Goal: Information Seeking & Learning: Learn about a topic

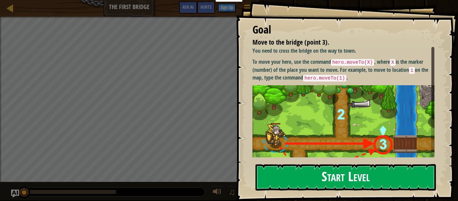
click at [303, 104] on img at bounding box center [345, 141] width 187 height 113
click at [297, 171] on button "Start Level" at bounding box center [345, 177] width 180 height 26
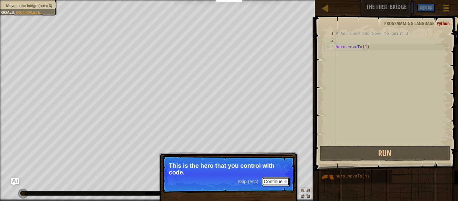
click at [281, 182] on button "Continue" at bounding box center [276, 181] width 28 height 9
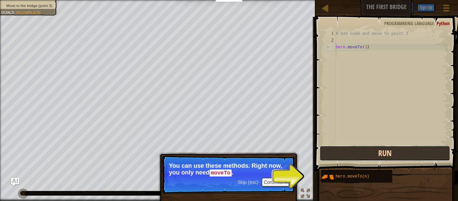
click at [349, 157] on button "Run" at bounding box center [384, 152] width 131 height 15
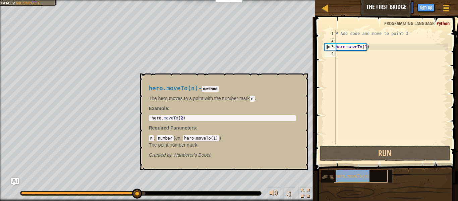
click at [344, 173] on div "hero.moveTo(n)" at bounding box center [361, 176] width 54 height 13
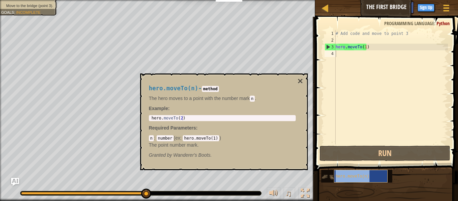
type textarea "hero.moveTo(n)"
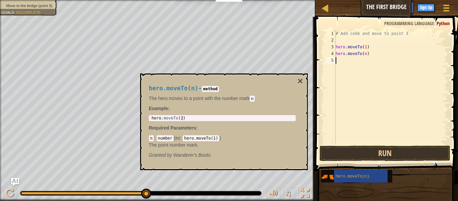
click at [362, 73] on div "# Add code and move to point 3 hero . moveTo ( 1 ) hero . moveTo ( n )" at bounding box center [391, 93] width 114 height 127
click at [297, 81] on button "×" at bounding box center [299, 80] width 5 height 9
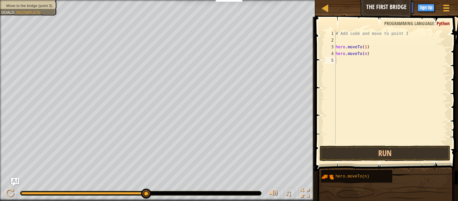
click at [339, 144] on span at bounding box center [387, 84] width 148 height 174
click at [348, 155] on button "Run" at bounding box center [384, 152] width 131 height 15
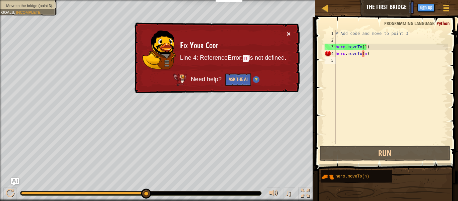
click at [290, 34] on button "×" at bounding box center [289, 33] width 4 height 7
click at [363, 54] on div "# Add code and move to point 3 hero . moveTo ( 1 ) hero . moveTo ( n )" at bounding box center [391, 93] width 114 height 127
click at [364, 54] on div "# Add code and move to point 3 hero . moveTo ( 1 ) hero . moveTo ( n )" at bounding box center [391, 93] width 114 height 127
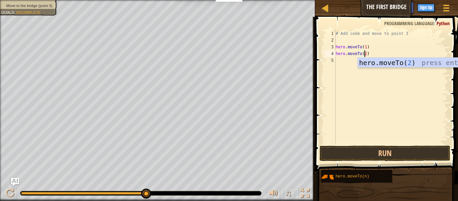
scroll to position [3, 2]
click at [359, 156] on button "Run" at bounding box center [384, 152] width 131 height 15
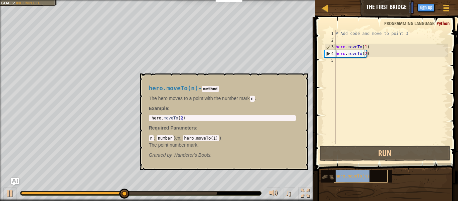
click at [341, 179] on div "hero.moveTo(n)" at bounding box center [361, 176] width 54 height 13
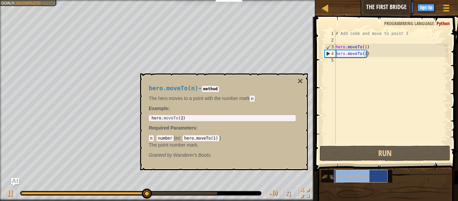
click at [344, 179] on div "hero.moveTo(n)" at bounding box center [361, 176] width 54 height 13
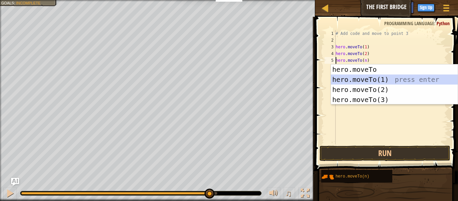
click at [362, 78] on div "hero.moveTo press enter hero.moveTo(1) press enter hero.moveTo(2) press enter h…" at bounding box center [394, 94] width 127 height 60
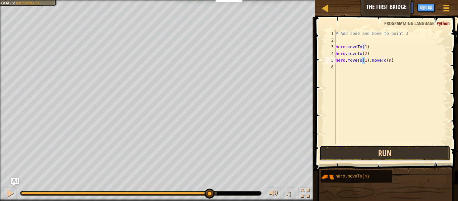
click at [357, 159] on button "Run" at bounding box center [384, 152] width 131 height 15
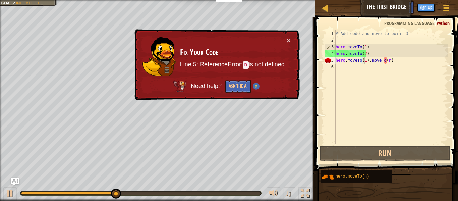
click at [285, 44] on td "Fix Your Code Line 5: ReferenceError: n is not defined." at bounding box center [233, 57] width 107 height 40
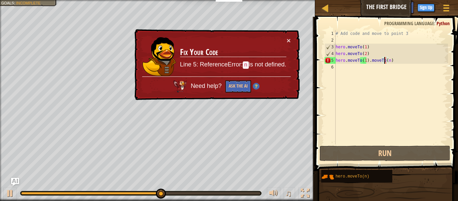
click at [385, 59] on div "# Add code and move to point 3 hero . moveTo ( 1 ) hero . moveTo ( 2 ) hero . m…" at bounding box center [391, 93] width 114 height 127
click at [386, 61] on div "# Add code and move to point 3 hero . moveTo ( 1 ) hero . moveTo ( 2 ) hero . m…" at bounding box center [391, 93] width 114 height 127
click at [386, 61] on div "# Add code and move to point 3 hero . moveTo ( 1 ) hero . moveTo ( 2 ) hero . m…" at bounding box center [391, 87] width 114 height 114
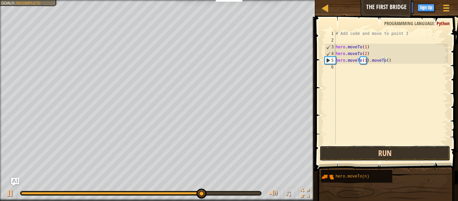
click at [379, 150] on button "Run" at bounding box center [384, 152] width 131 height 15
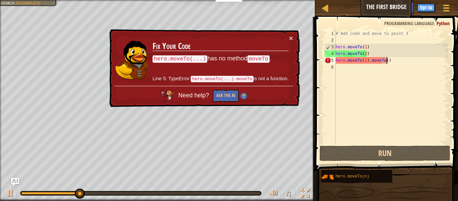
click at [400, 59] on div "# Add code and move to point 3 hero . moveTo ( 1 ) hero . moveTo ( 2 ) hero . m…" at bounding box center [391, 93] width 114 height 127
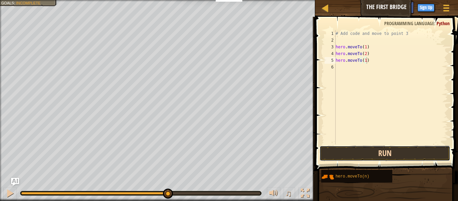
click at [354, 149] on button "Run" at bounding box center [384, 152] width 131 height 15
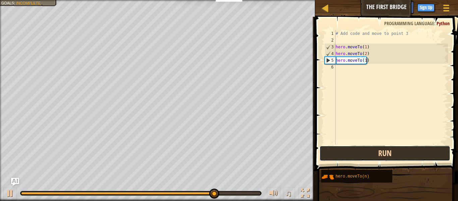
click at [385, 152] on button "Run" at bounding box center [384, 152] width 131 height 15
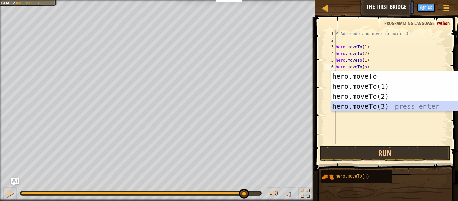
click at [369, 105] on div "hero.moveTo press enter hero.moveTo(1) press enter hero.moveTo(2) press enter h…" at bounding box center [394, 101] width 127 height 60
type textarea "hero.moveTo(3).moveTo(n)"
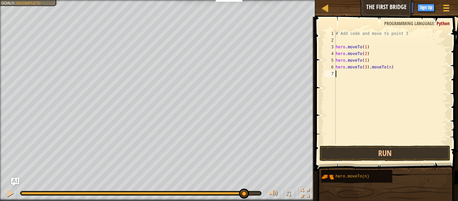
click at [369, 105] on div "# Add code and move to point 3 hero . moveTo ( 1 ) hero . moveTo ( 2 ) hero . m…" at bounding box center [391, 93] width 114 height 127
click at [367, 62] on div "# Add code and move to point 3 hero . moveTo ( 1 ) hero . moveTo ( 2 ) hero . m…" at bounding box center [391, 93] width 114 height 127
type textarea "h"
click at [389, 68] on div "# Add code and move to point 3 hero . moveTo ( 1 ) hero . moveTo ( 2 ) hero . m…" at bounding box center [391, 93] width 114 height 127
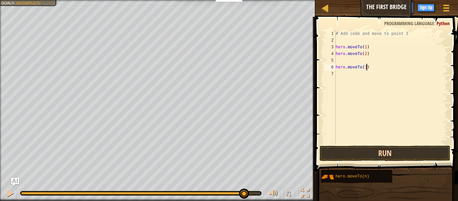
type textarea "hero.moveTo(3)"
click at [372, 152] on button "Run" at bounding box center [384, 152] width 131 height 15
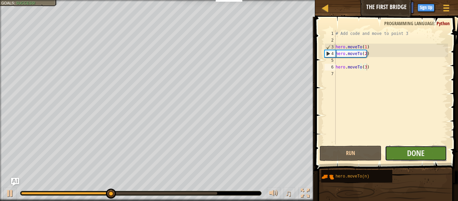
click at [395, 153] on button "Done" at bounding box center [416, 152] width 62 height 15
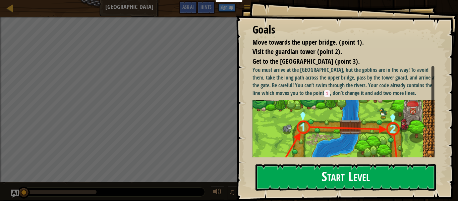
click at [355, 180] on button "Start Level" at bounding box center [345, 177] width 180 height 26
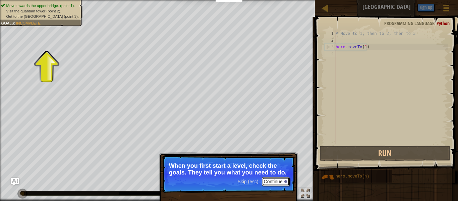
click at [271, 179] on button "Continue" at bounding box center [276, 181] width 28 height 9
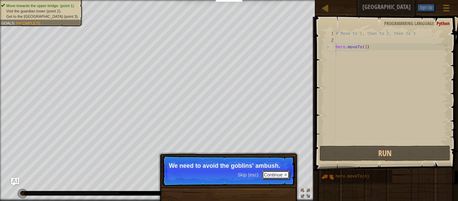
click at [281, 174] on button "Continue" at bounding box center [276, 174] width 28 height 9
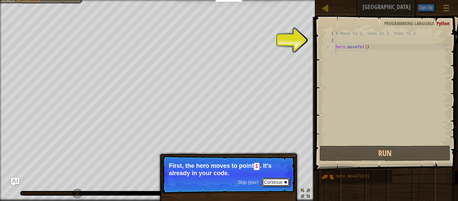
click at [272, 185] on button "Continue" at bounding box center [276, 182] width 28 height 9
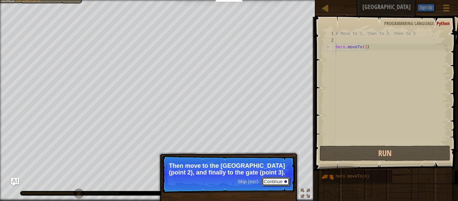
click at [274, 178] on button "Continue" at bounding box center [276, 181] width 28 height 9
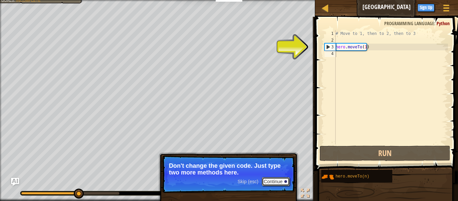
click at [283, 182] on button "Continue" at bounding box center [276, 181] width 28 height 9
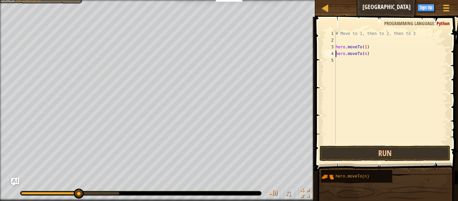
click at [363, 54] on div "# Move to 1, then to 2, then to 3 hero . moveTo ( 1 ) hero . moveTo ( n )" at bounding box center [391, 93] width 114 height 127
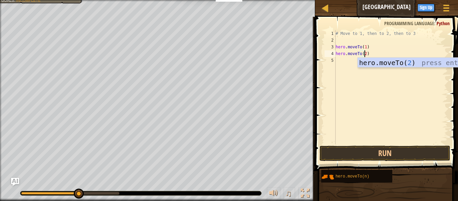
scroll to position [3, 2]
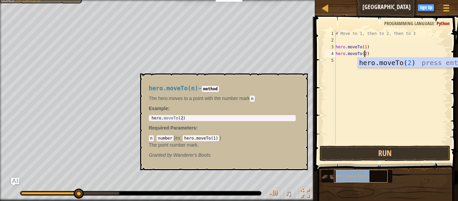
click at [355, 172] on div "hero.moveTo(n)" at bounding box center [361, 176] width 54 height 13
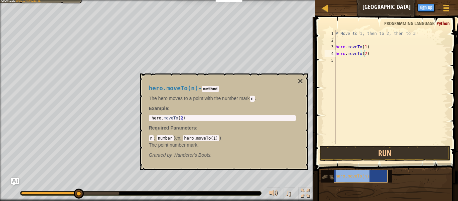
click at [342, 179] on div "hero.moveTo(n)" at bounding box center [361, 176] width 54 height 13
click at [355, 175] on span "hero.moveTo(n)" at bounding box center [353, 176] width 34 height 5
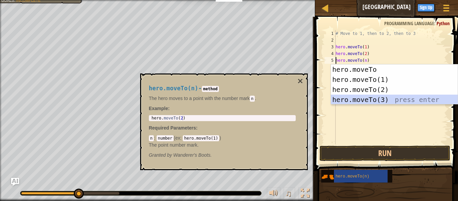
click at [369, 96] on div "hero.moveTo press enter hero.moveTo(1) press enter hero.moveTo(2) press enter h…" at bounding box center [394, 94] width 127 height 60
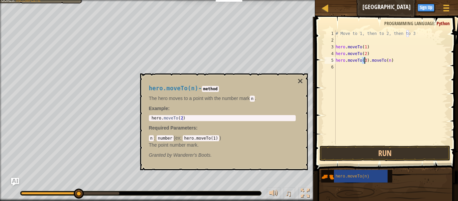
click at [393, 55] on div "# Move to 1, then to 2, then to 3 hero . moveTo ( 1 ) hero . moveTo ( 2 ) hero …" at bounding box center [391, 93] width 114 height 127
click at [393, 63] on div "# Move to 1, then to 2, then to 3 hero . moveTo ( 1 ) hero . moveTo ( 2 ) hero …" at bounding box center [391, 93] width 114 height 127
type textarea "hero.moveTo(3)"
click at [369, 152] on button "Run" at bounding box center [384, 152] width 131 height 15
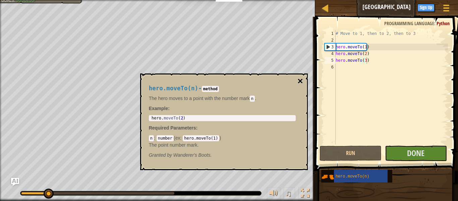
click at [302, 80] on button "×" at bounding box center [299, 80] width 5 height 9
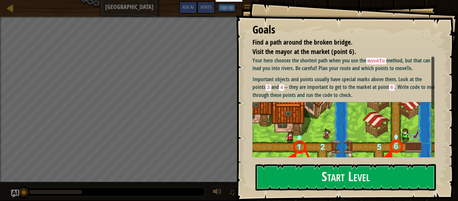
click at [314, 142] on img at bounding box center [345, 160] width 187 height 116
click at [311, 183] on button "Start Level" at bounding box center [345, 177] width 180 height 26
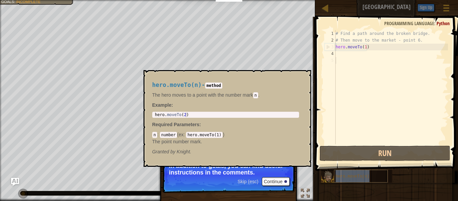
click at [346, 174] on span "hero.moveTo(n)" at bounding box center [353, 176] width 34 height 5
click at [356, 111] on div "# Find a path around the broken bridge. # Then move to the market - point 6. he…" at bounding box center [391, 93] width 114 height 127
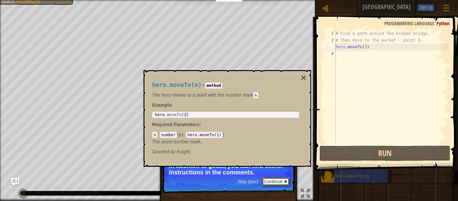
click at [272, 182] on button "Continue" at bounding box center [276, 181] width 28 height 9
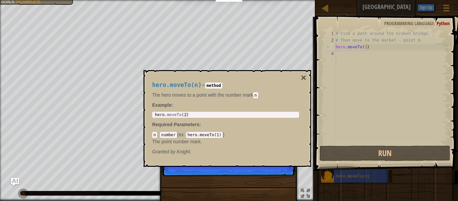
scroll to position [3, 0]
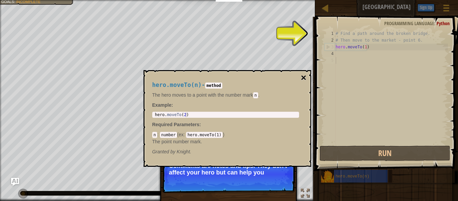
click at [304, 77] on button "×" at bounding box center [303, 77] width 5 height 9
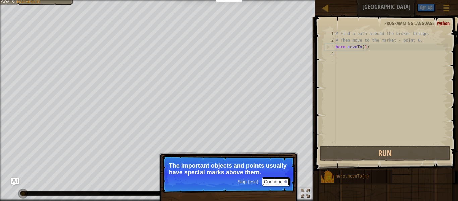
click at [279, 180] on button "Continue" at bounding box center [276, 181] width 28 height 9
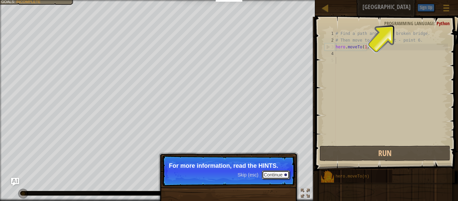
click at [273, 172] on button "Continue" at bounding box center [276, 174] width 28 height 9
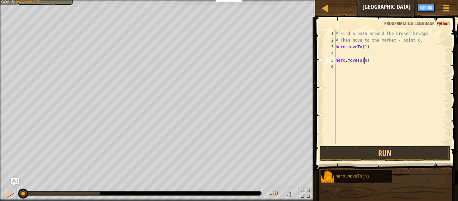
click at [363, 60] on div "# Find a path around the broken bridge. # Then move to the market - point 6. he…" at bounding box center [391, 93] width 114 height 127
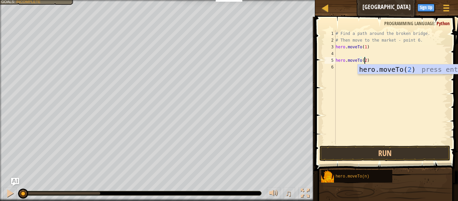
scroll to position [3, 2]
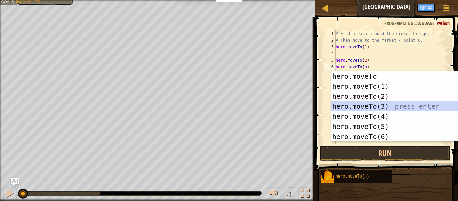
click at [387, 106] on div "hero.moveTo press enter hero.moveTo(1) press enter hero.moveTo(2) press enter h…" at bounding box center [394, 116] width 127 height 91
type textarea "hero.moveTo(3).moveTo(n)"
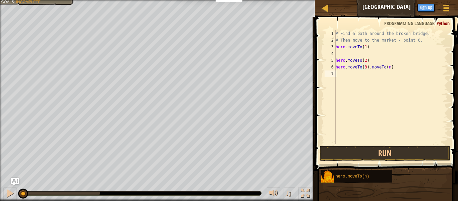
click at [392, 71] on div "# Find a path around the broken bridge. # Then move to the market - point 6. he…" at bounding box center [391, 93] width 114 height 127
click at [387, 67] on div "# Find a path around the broken bridge. # Then move to the market - point 6. he…" at bounding box center [391, 93] width 114 height 127
type textarea "h"
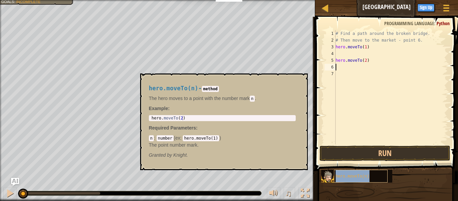
click at [350, 173] on div "hero.moveTo(n)" at bounding box center [361, 176] width 54 height 13
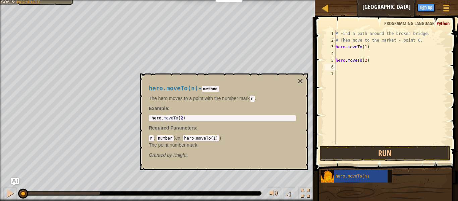
click at [151, 137] on code "n" at bounding box center [151, 138] width 5 height 6
click at [347, 175] on span "hero.moveTo(n)" at bounding box center [353, 176] width 34 height 5
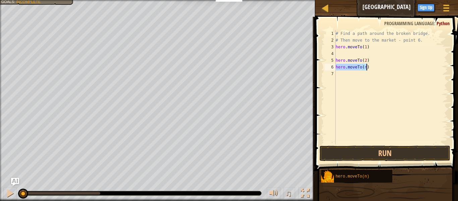
click at [364, 66] on div "# Find a path around the broken bridge. # Then move to the market - point 6. he…" at bounding box center [391, 87] width 114 height 114
type textarea "hero.moveTo(3)"
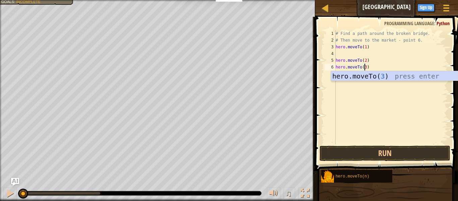
scroll to position [3, 2]
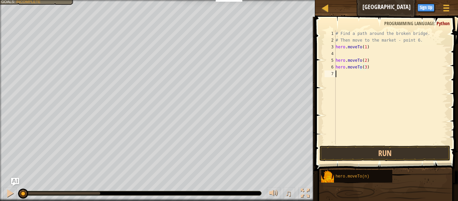
click at [369, 95] on div "# Find a path around the broken bridge. # Then move to the market - point 6. he…" at bounding box center [391, 93] width 114 height 127
drag, startPoint x: 390, startPoint y: 64, endPoint x: 365, endPoint y: 75, distance: 27.6
click at [365, 75] on div "# Find a path around the broken bridge. # Then move to the market - point 6. he…" at bounding box center [391, 93] width 114 height 127
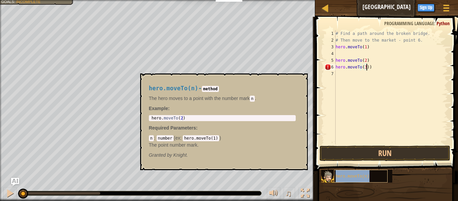
click at [358, 173] on div "hero.moveTo(n)" at bounding box center [361, 176] width 54 height 13
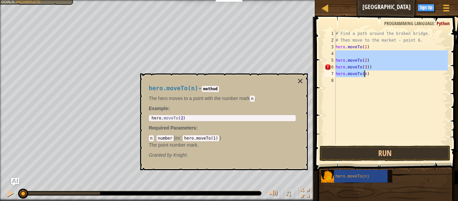
drag, startPoint x: 404, startPoint y: 50, endPoint x: 364, endPoint y: 75, distance: 47.0
click at [364, 75] on div "# Find a path around the broken bridge. # Then move to the market - point 6. he…" at bounding box center [391, 93] width 114 height 127
type textarea "hero.moveTo(3)) hero.moveTo(n)"
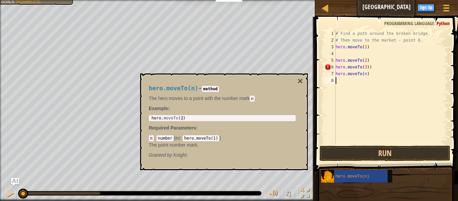
click at [395, 123] on div "# Find a path around the broken bridge. # Then move to the market - point 6. he…" at bounding box center [391, 93] width 114 height 127
click at [363, 74] on div "# Find a path around the broken bridge. # Then move to the market - point 6. he…" at bounding box center [391, 93] width 114 height 127
click at [297, 80] on button "×" at bounding box center [299, 80] width 5 height 9
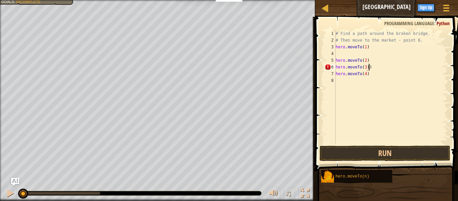
click at [379, 66] on div "# Find a path around the broken bridge. # Then move to the market - point 6. he…" at bounding box center [391, 93] width 114 height 127
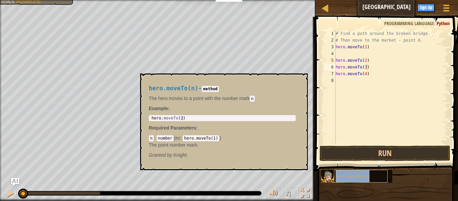
click at [369, 175] on div "hero.moveTo(n)" at bounding box center [361, 176] width 54 height 13
click at [355, 173] on div "hero.moveTo(n)" at bounding box center [361, 176] width 54 height 13
click at [347, 176] on span "hero.moveTo(n)" at bounding box center [353, 176] width 34 height 5
click at [357, 180] on div "hero.moveTo(n)" at bounding box center [361, 176] width 54 height 13
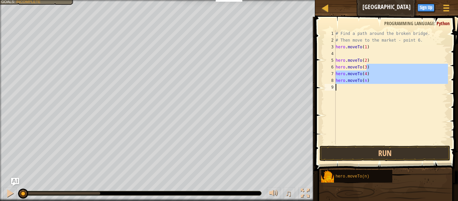
drag, startPoint x: 401, startPoint y: 69, endPoint x: 383, endPoint y: 112, distance: 47.3
click at [383, 112] on div "# Find a path around the broken bridge. # Then move to the market - point 6. he…" at bounding box center [391, 93] width 114 height 127
type textarea "hero.moveTo(n)"
click at [383, 112] on div "# Find a path around the broken bridge. # Then move to the market - point 6. he…" at bounding box center [391, 87] width 114 height 114
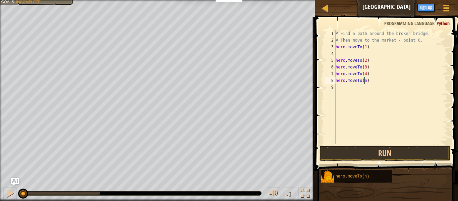
click at [364, 80] on div "# Find a path around the broken bridge. # Then move to the market - point 6. he…" at bounding box center [391, 93] width 114 height 127
type textarea "hero.moveTo(5)"
drag, startPoint x: 372, startPoint y: 104, endPoint x: 371, endPoint y: 168, distance: 63.4
click at [371, 168] on div "Hints hero.moveTo(5) 1 2 3 4 5 6 7 8 9 # Find a path around the broken bridge. …" at bounding box center [385, 107] width 145 height 181
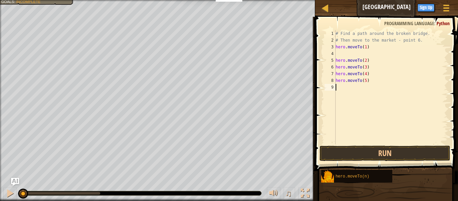
scroll to position [3, 0]
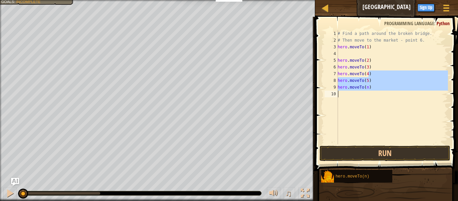
drag, startPoint x: 391, startPoint y: 76, endPoint x: 388, endPoint y: 106, distance: 30.3
click at [388, 106] on div "# Find a path around the broken bridge. # Then move to the market - point 6. he…" at bounding box center [392, 93] width 112 height 127
type textarea "hero.moveTo(n)"
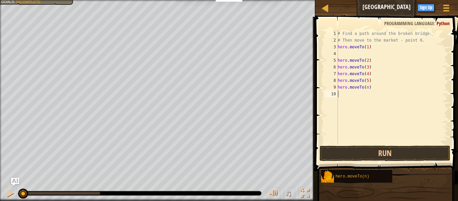
click at [380, 99] on div "# Find a path around the broken bridge. # Then move to the market - point 6. he…" at bounding box center [392, 93] width 112 height 127
click at [366, 87] on div "# Find a path around the broken bridge. # Then move to the market - point 6. he…" at bounding box center [392, 93] width 112 height 127
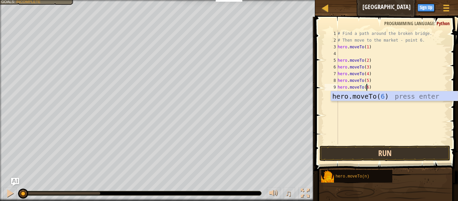
type textarea "hero.moveTo(6)"
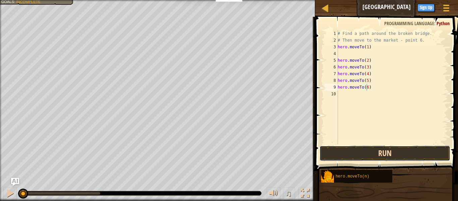
click at [370, 153] on button "Run" at bounding box center [384, 152] width 131 height 15
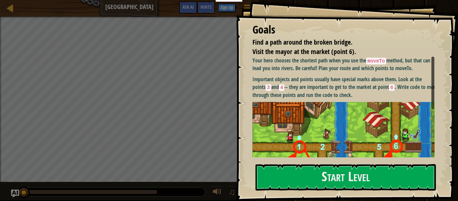
click at [334, 162] on div "Goals Find a path around the broken bridge. Visit the mayor at the market (poin…" at bounding box center [347, 100] width 222 height 201
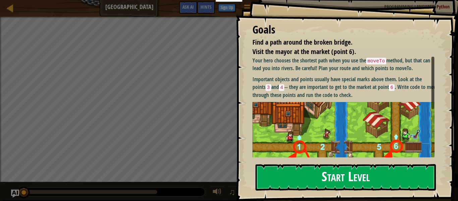
click at [337, 180] on button "Start Level" at bounding box center [345, 177] width 180 height 26
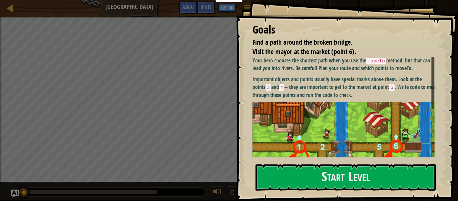
click at [299, 106] on img at bounding box center [345, 160] width 187 height 116
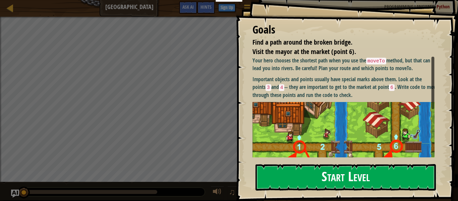
click at [323, 169] on button "Start Level" at bounding box center [345, 177] width 180 height 26
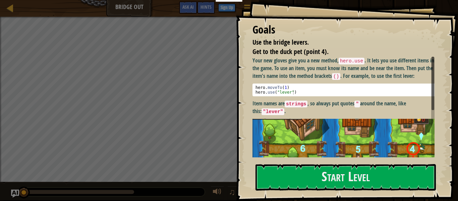
click at [327, 127] on img at bounding box center [345, 175] width 187 height 112
click at [326, 150] on img at bounding box center [345, 175] width 187 height 112
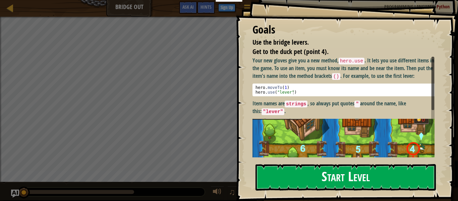
click at [324, 170] on button "Start Level" at bounding box center [345, 177] width 180 height 26
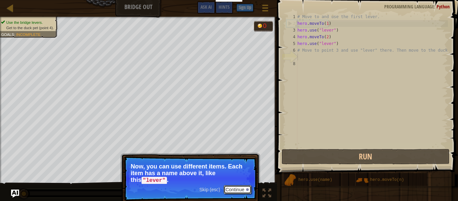
click at [233, 191] on button "Continue" at bounding box center [238, 189] width 28 height 9
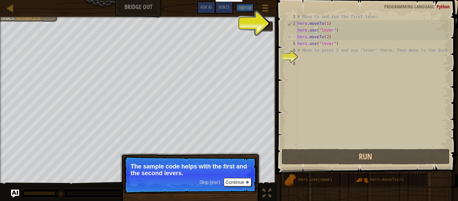
click at [337, 31] on div "# Move to and use the first lever. hero . moveTo ( 1 ) hero . use ( "lever" ) h…" at bounding box center [372, 86] width 152 height 147
type textarea "hero.use("lever")"
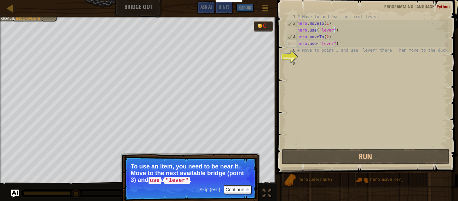
click at [239, 184] on p "Skip (esc) Continue To use an item, you need to be near it. Move to the next av…" at bounding box center [190, 178] width 133 height 45
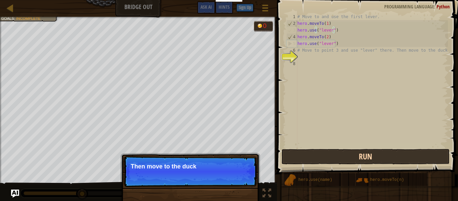
drag, startPoint x: 239, startPoint y: 184, endPoint x: 313, endPoint y: 151, distance: 81.6
click at [313, 151] on div "Map Bridge Out Game Menu Done Sign Up Hints Ask AI 1 הההההההההההההההההההההההההה…" at bounding box center [229, 100] width 458 height 201
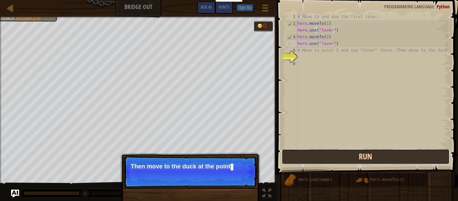
click at [313, 151] on button "Run" at bounding box center [366, 156] width 168 height 15
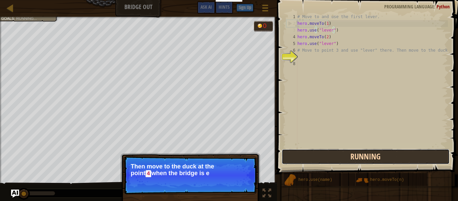
click at [313, 151] on button "Running" at bounding box center [366, 156] width 168 height 15
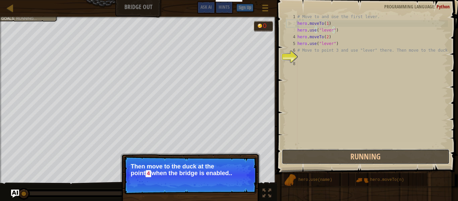
drag, startPoint x: 313, startPoint y: 151, endPoint x: 248, endPoint y: 178, distance: 70.8
click at [248, 178] on div "Map Bridge Out Game Menu Done Sign Up Hints Ask AI 1 הההההההההההההההההההההההההה…" at bounding box center [229, 100] width 458 height 201
click at [248, 178] on button "Continue" at bounding box center [238, 182] width 28 height 9
click at [248, 178] on p "Skip (esc) Continue Then move to the duck at the point 4 when the bridge is ena…" at bounding box center [190, 175] width 133 height 38
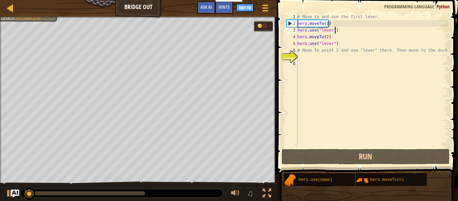
click at [248, 178] on div "Use the bridge levers. Get to the duck pet (point 4). Goals : Incomplete 0 ♫ [P…" at bounding box center [229, 109] width 458 height 185
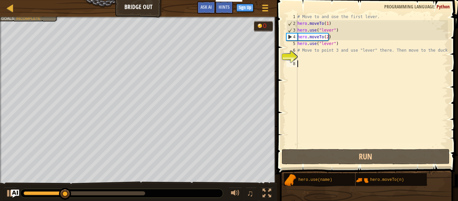
drag, startPoint x: 304, startPoint y: 143, endPoint x: 300, endPoint y: 65, distance: 77.5
click at [300, 65] on div "# Move to and use the first lever. hero . moveTo ( 1 ) hero . use ( "lever" ) h…" at bounding box center [372, 86] width 152 height 147
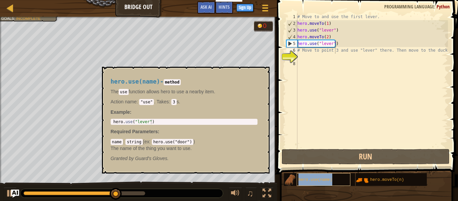
type textarea "# Move to point 3hero.use(name) and use "lever" there. Then move to the duck."
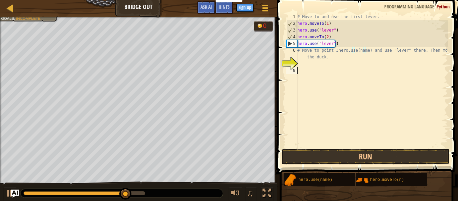
click at [346, 67] on div "# Move to and use the first lever. hero . moveTo ( 1 ) hero . use ( "lever" ) h…" at bounding box center [372, 86] width 152 height 147
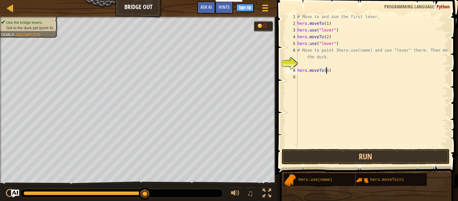
click at [326, 72] on div "# Move to and use the first lever. hero . moveTo ( 1 ) hero . use ( "lever" ) h…" at bounding box center [372, 86] width 152 height 147
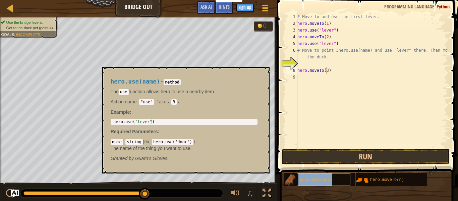
click at [319, 179] on span "hero.use(name)" at bounding box center [315, 179] width 34 height 5
click at [318, 180] on span "hero.use(name)" at bounding box center [315, 179] width 34 height 5
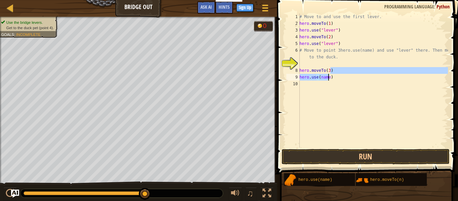
drag, startPoint x: 342, startPoint y: 71, endPoint x: 329, endPoint y: 79, distance: 15.5
click at [329, 79] on div "# Move to and use the first lever. hero . moveTo ( 1 ) hero . use ( "lever" ) h…" at bounding box center [373, 86] width 150 height 147
click at [329, 79] on div "# Move to and use the first lever. hero . moveTo ( 1 ) hero . use ( "lever" ) h…" at bounding box center [373, 80] width 150 height 134
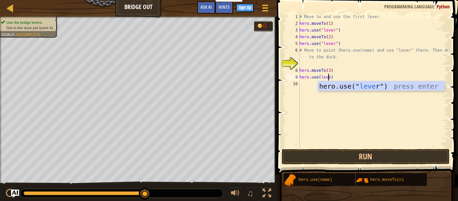
scroll to position [3, 2]
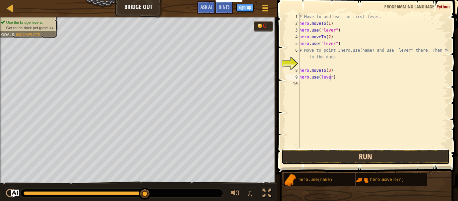
click at [343, 163] on button "Run" at bounding box center [366, 156] width 168 height 15
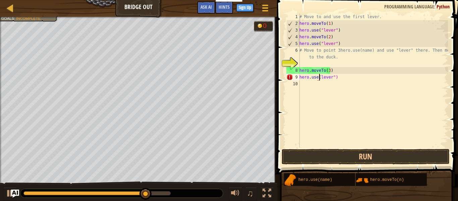
click at [319, 78] on div "# Move to and use the first lever. hero . moveTo ( 1 ) hero . use ( "lever" ) h…" at bounding box center [373, 86] width 150 height 147
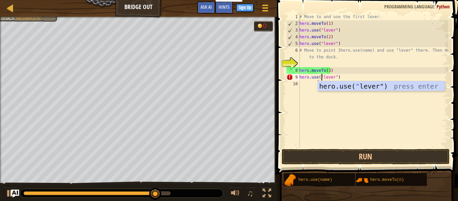
scroll to position [3, 2]
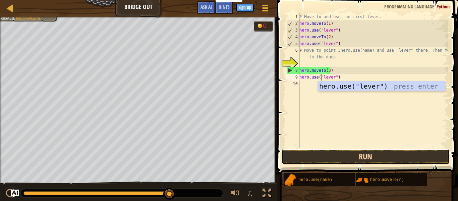
click at [342, 155] on button "Run" at bounding box center [366, 156] width 168 height 15
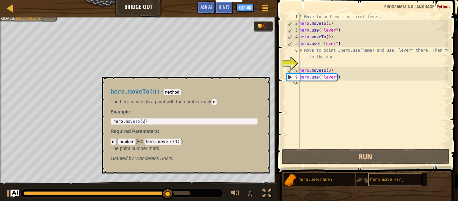
drag, startPoint x: 364, startPoint y: 179, endPoint x: 385, endPoint y: 178, distance: 20.8
click at [385, 178] on div "hero.moveTo(n)" at bounding box center [391, 179] width 71 height 13
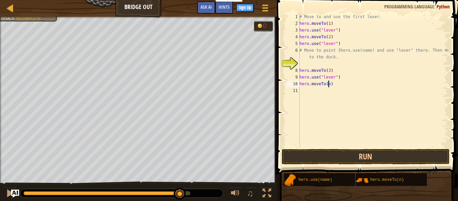
drag, startPoint x: 343, startPoint y: 83, endPoint x: 327, endPoint y: 83, distance: 15.8
click at [327, 83] on div "# Move to and use the first lever. hero . moveTo ( 1 ) hero . use ( "lever" ) h…" at bounding box center [373, 86] width 150 height 147
click at [327, 83] on div "# Move to and use the first lever. hero . moveTo ( 1 ) hero . use ( "lever" ) h…" at bounding box center [373, 80] width 150 height 134
type textarea "hero.moveTo(4)"
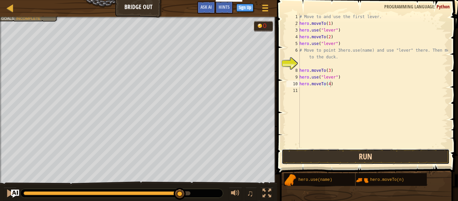
click at [343, 153] on button "Run" at bounding box center [366, 156] width 168 height 15
